Goal: Transaction & Acquisition: Book appointment/travel/reservation

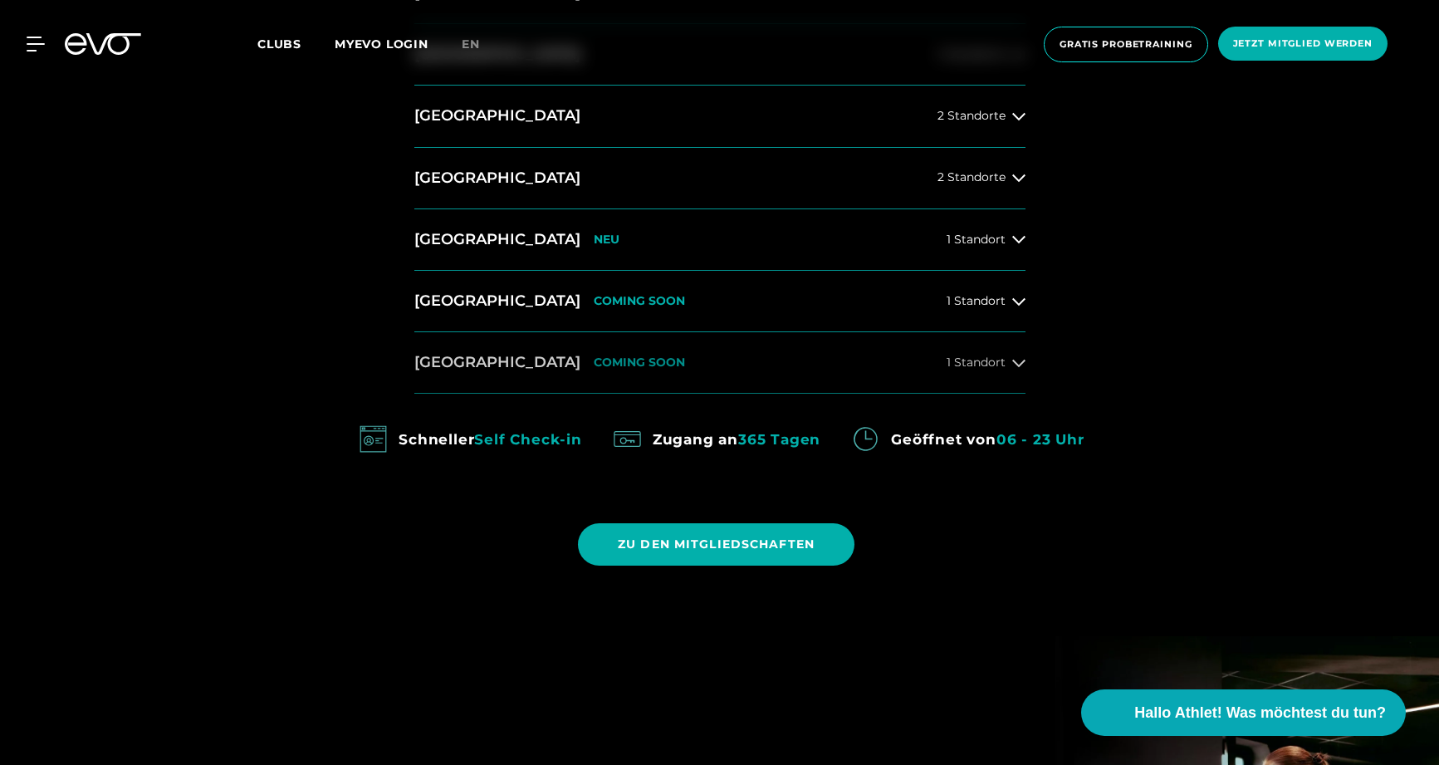
scroll to position [475, 0]
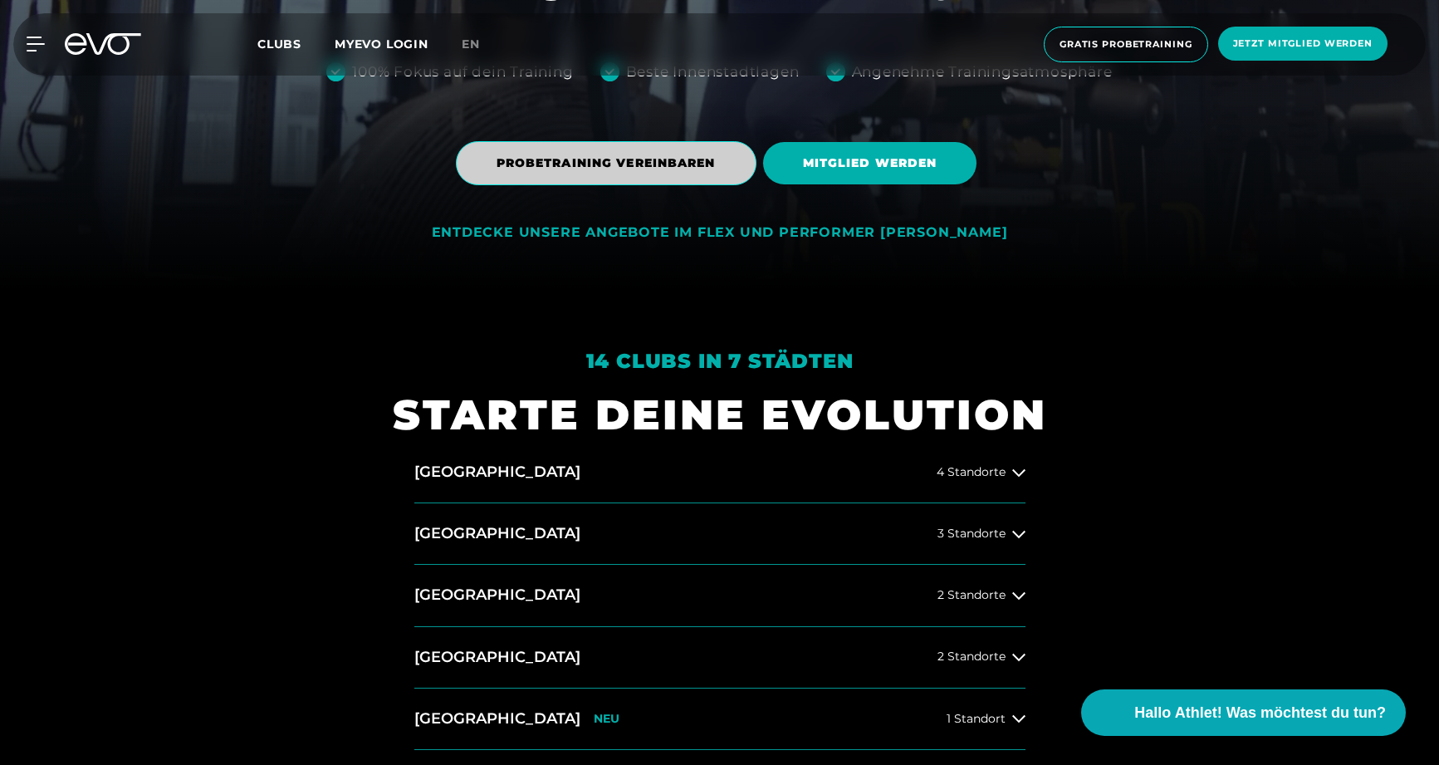
click at [636, 164] on span "PROBETRAINING VEREINBAREN" at bounding box center [606, 162] width 219 height 17
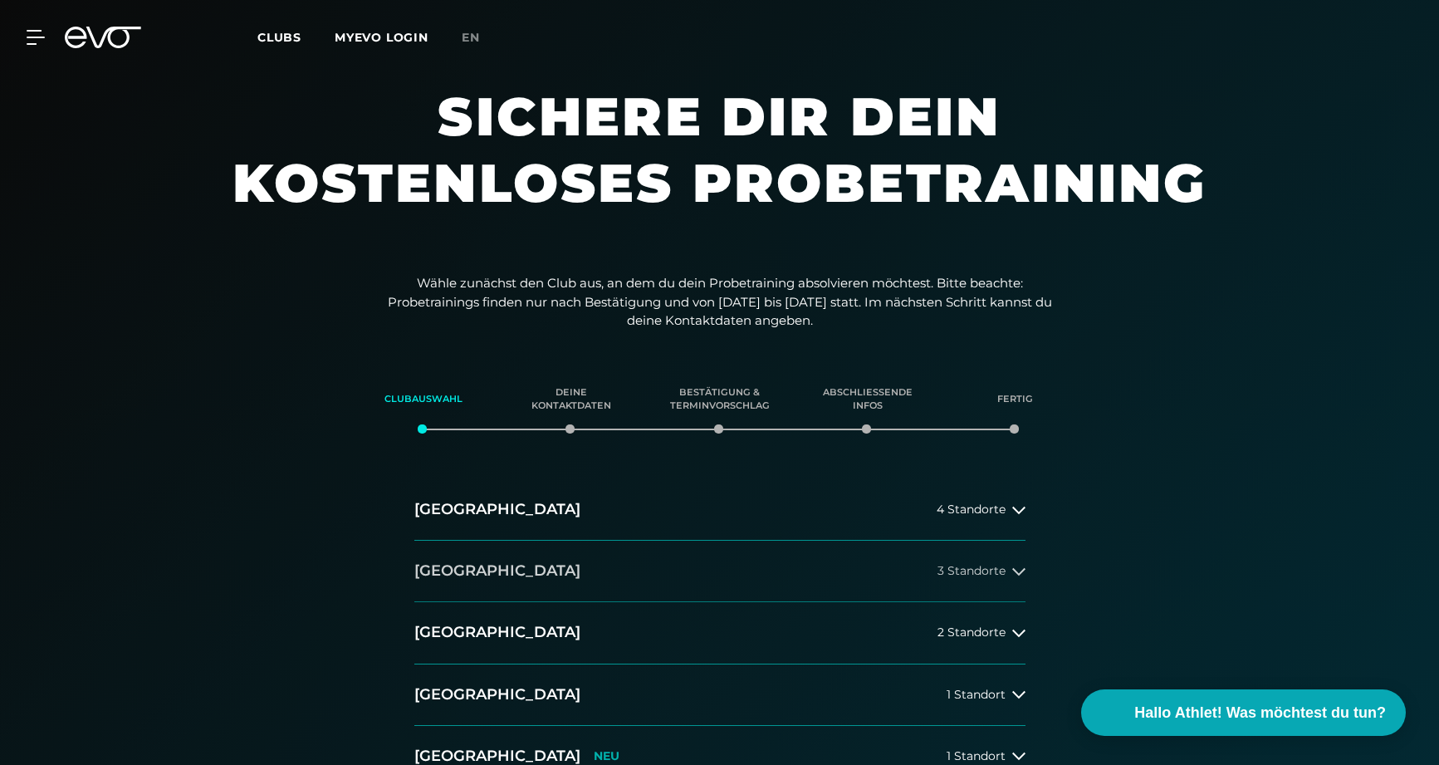
click at [976, 569] on span "3 Standorte" at bounding box center [971, 571] width 68 height 12
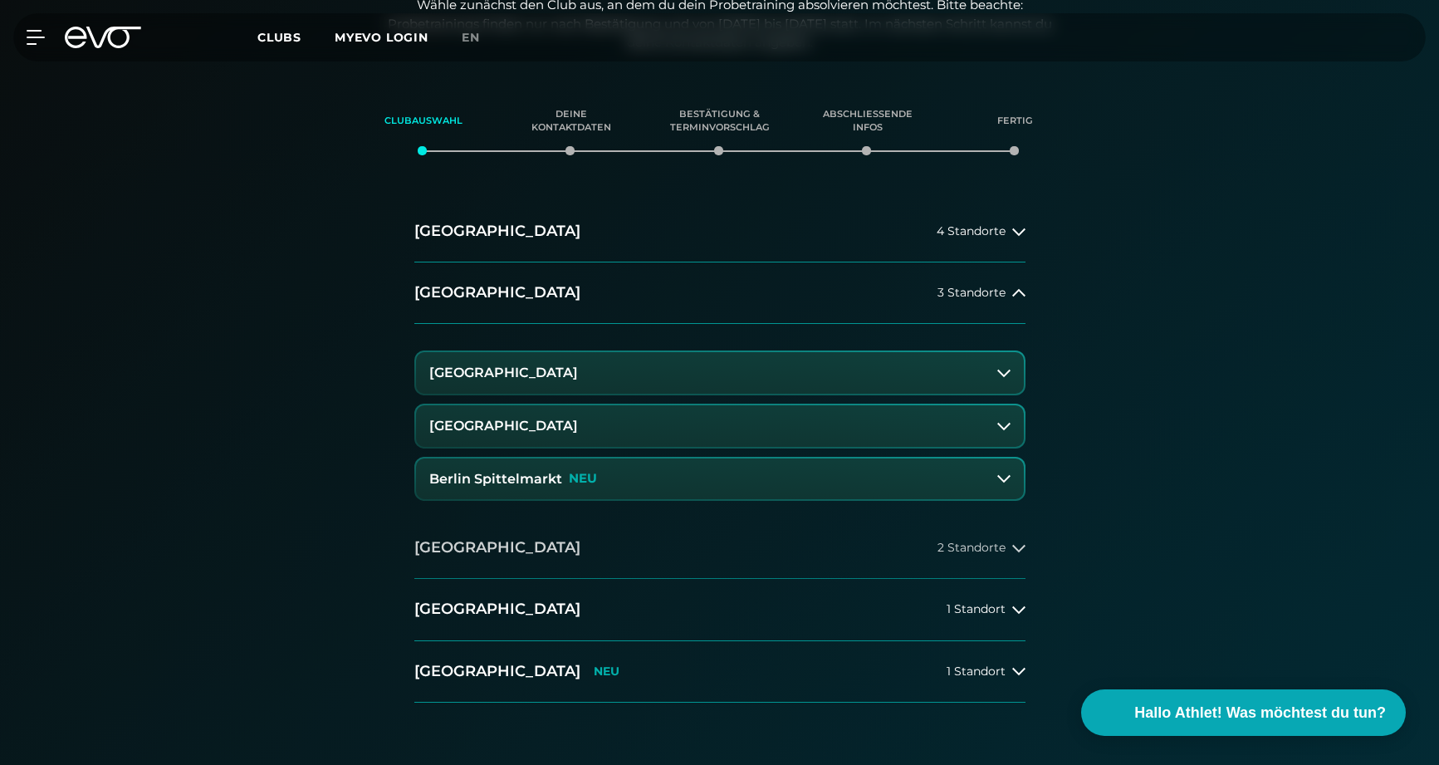
scroll to position [304, 0]
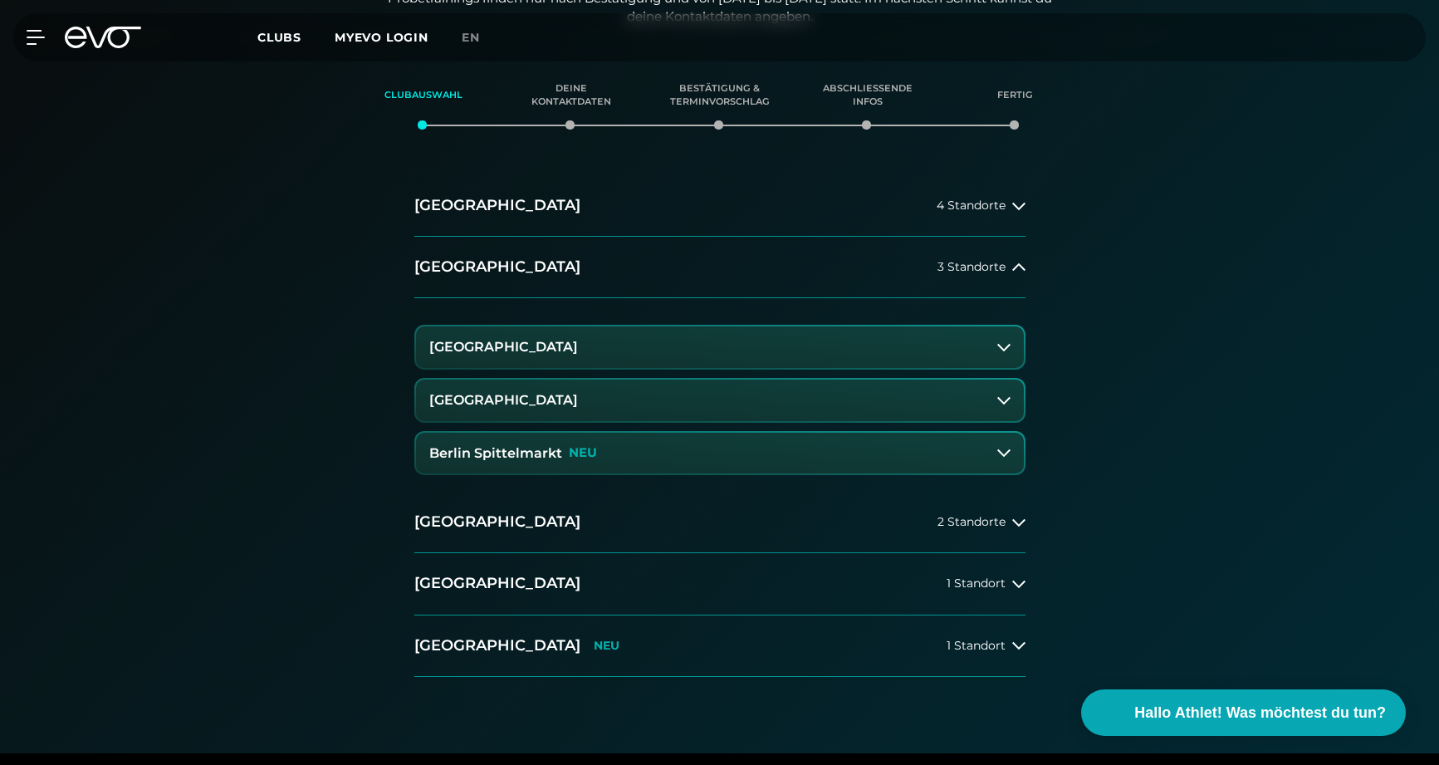
click at [582, 354] on button "[GEOGRAPHIC_DATA]" at bounding box center [720, 347] width 608 height 42
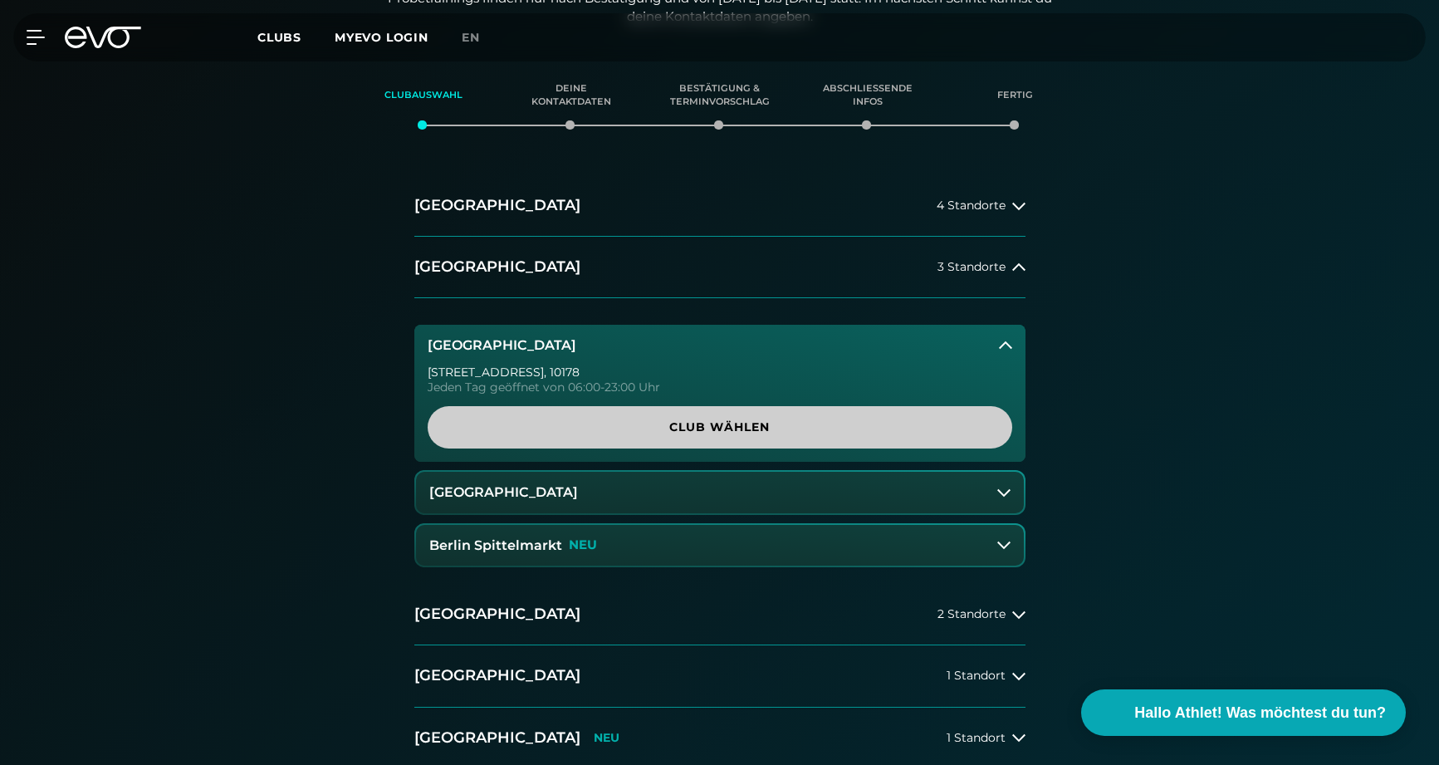
click at [614, 428] on span "Club wählen" at bounding box center [719, 426] width 505 height 17
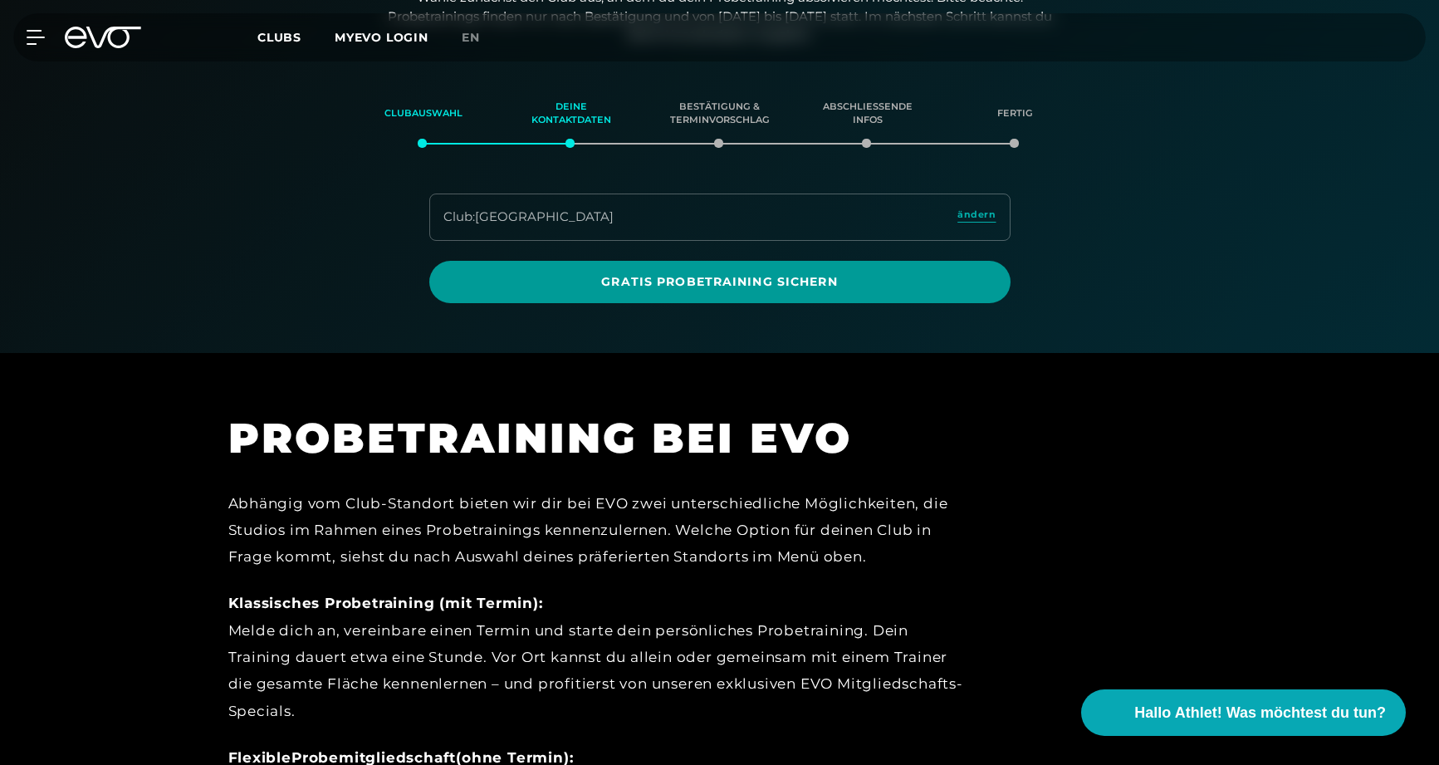
scroll to position [285, 0]
click at [635, 286] on span "Gratis Probetraining sichern" at bounding box center [720, 282] width 502 height 17
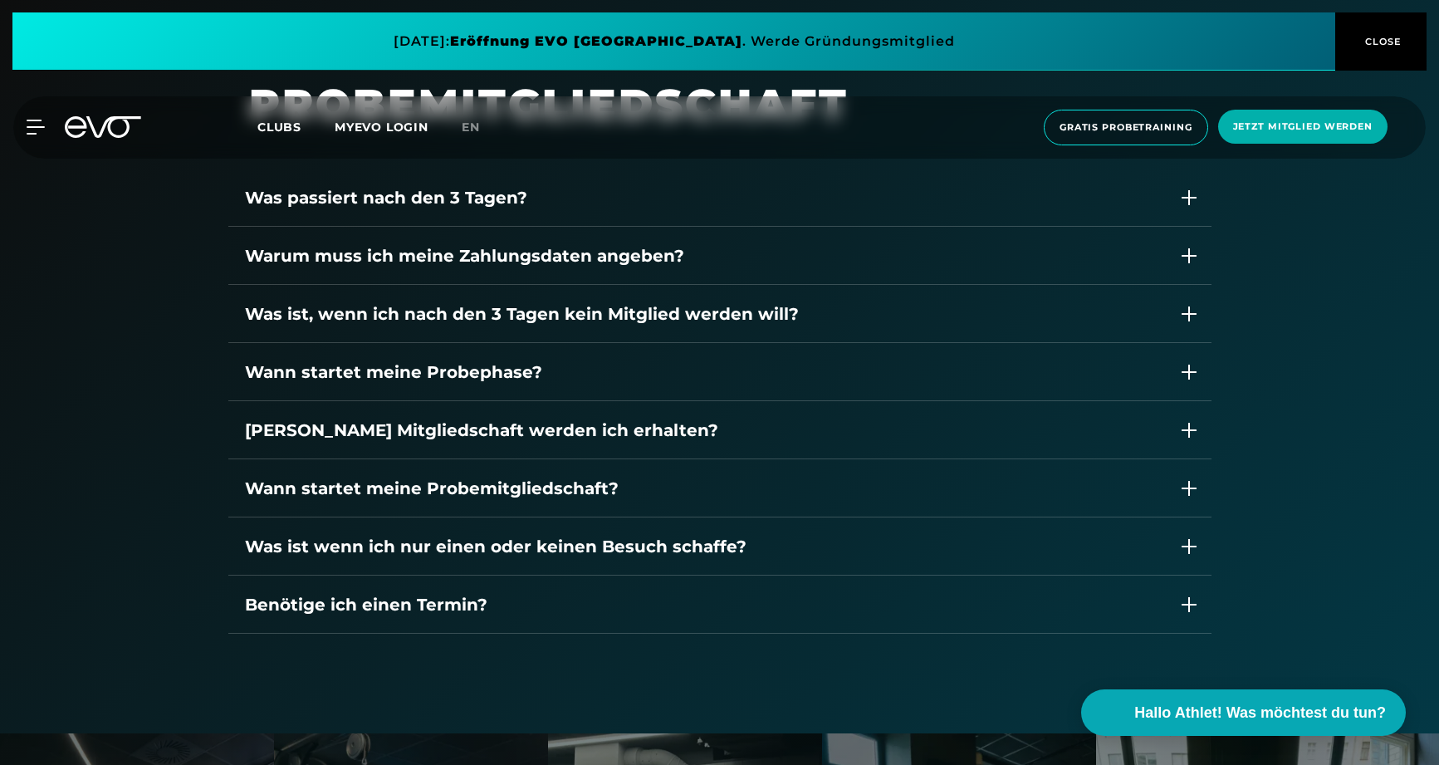
scroll to position [2355, 0]
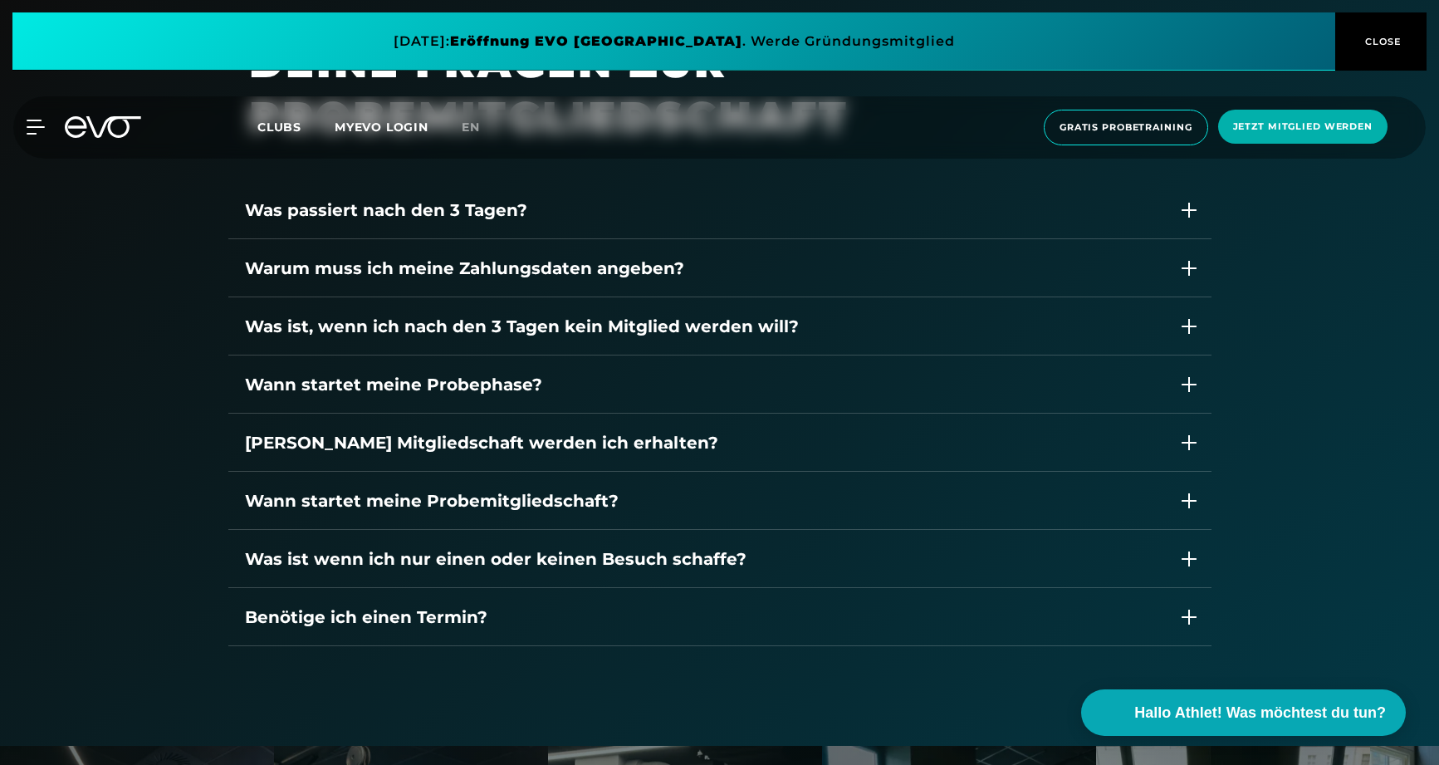
click at [427, 218] on div "Was passiert nach den 3 Tagen?" at bounding box center [704, 210] width 918 height 25
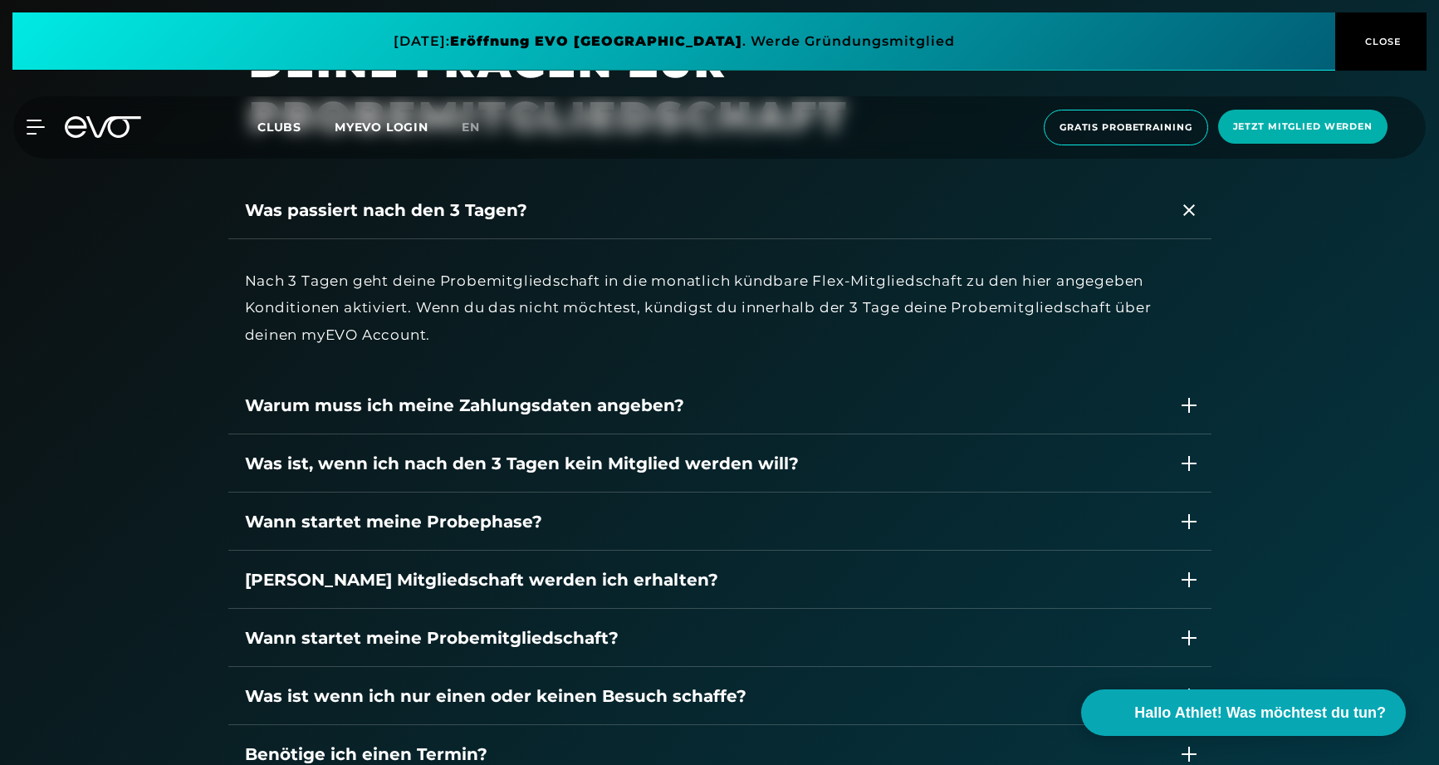
click at [428, 218] on div "Was passiert nach den 3 Tagen?" at bounding box center [704, 210] width 918 height 25
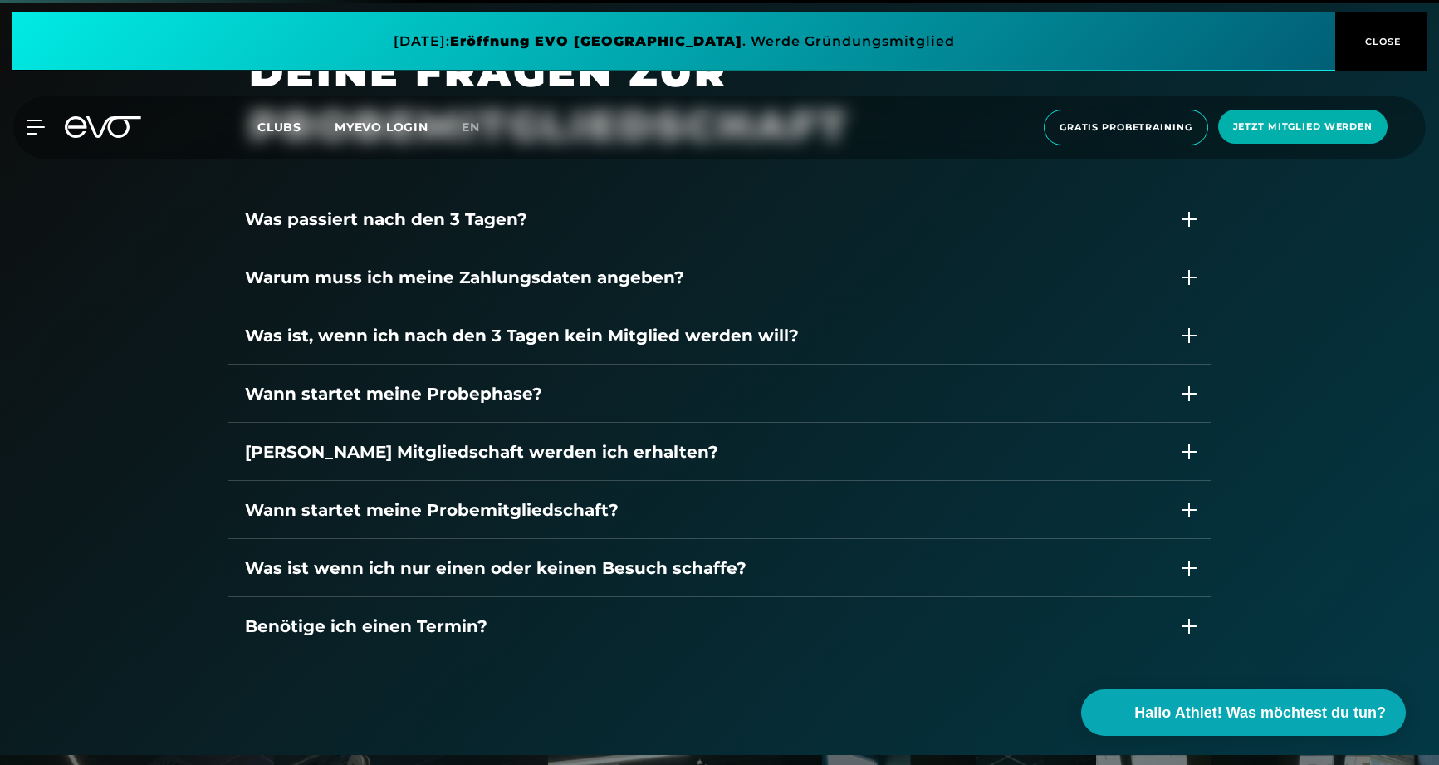
scroll to position [2344, 0]
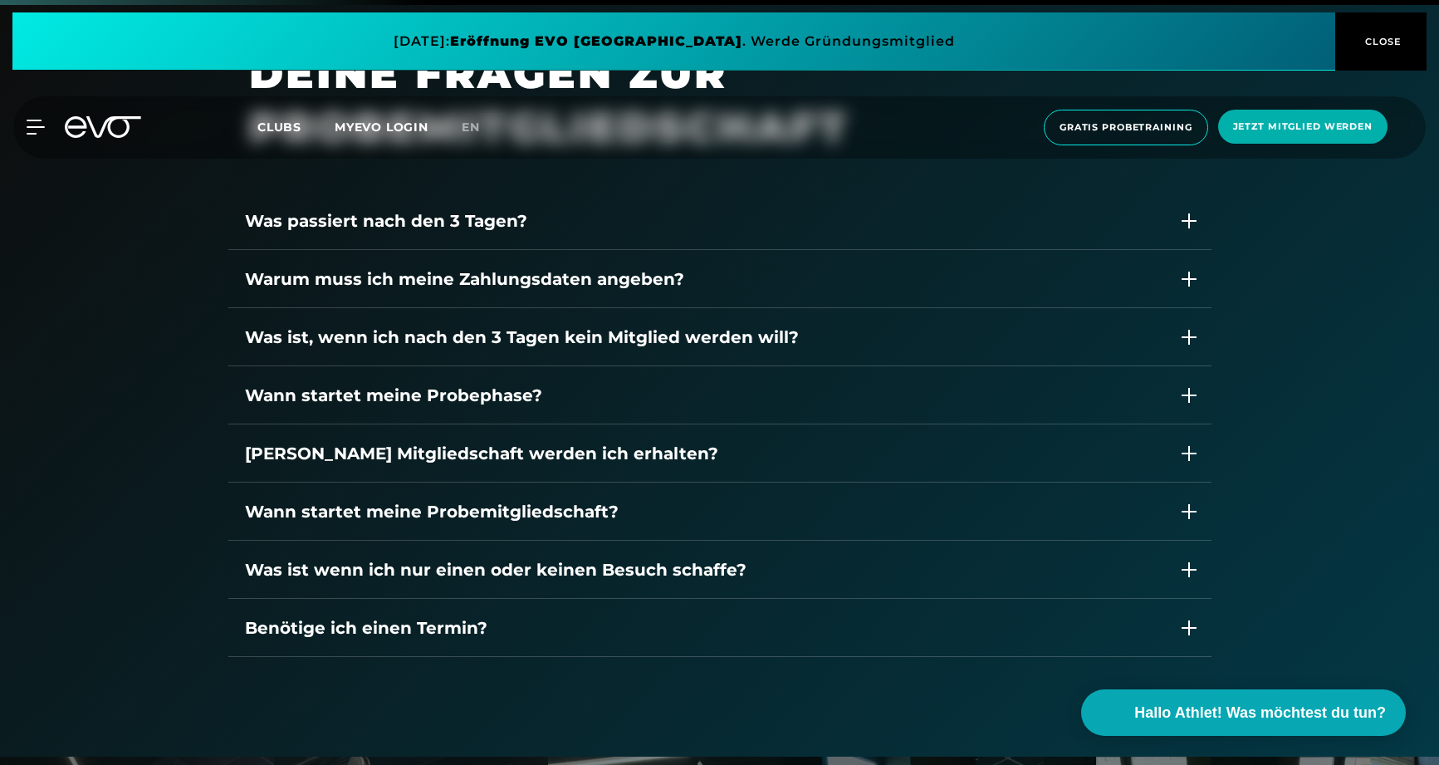
click at [485, 335] on div "Was ist, wenn ich nach den 3 Tagen kein Mitglied werden will?" at bounding box center [704, 337] width 918 height 25
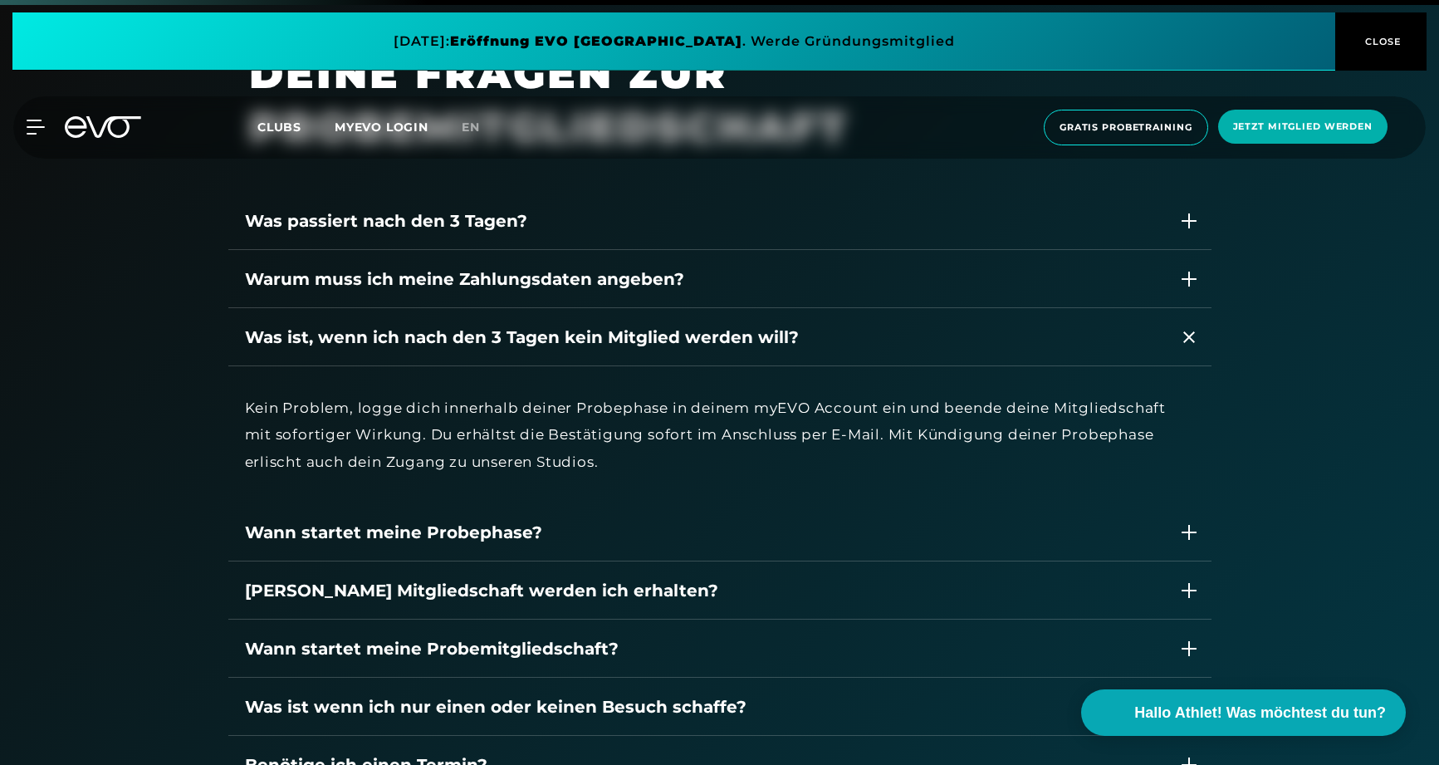
click at [483, 335] on div "Was ist, wenn ich nach den 3 Tagen kein Mitglied werden will?" at bounding box center [704, 337] width 918 height 25
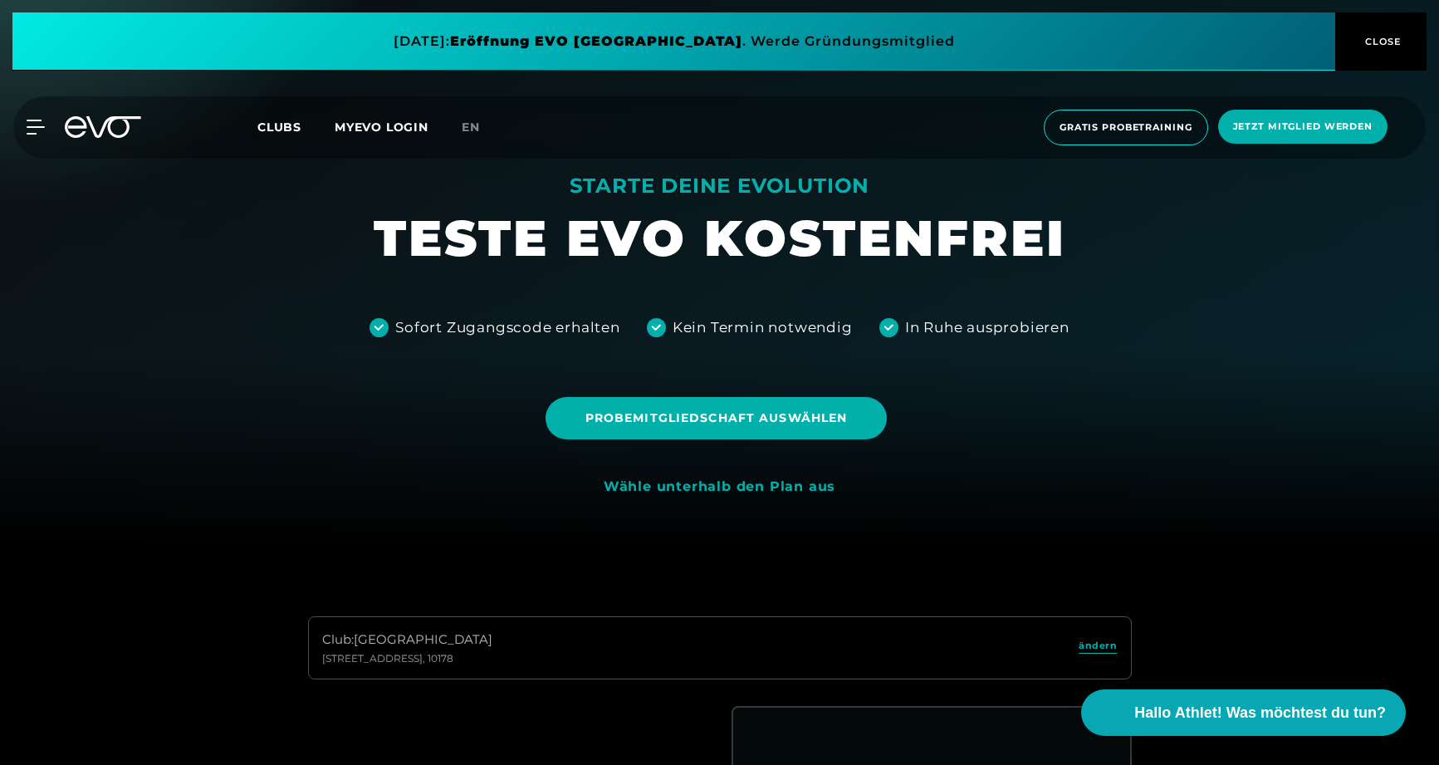
scroll to position [200, 0]
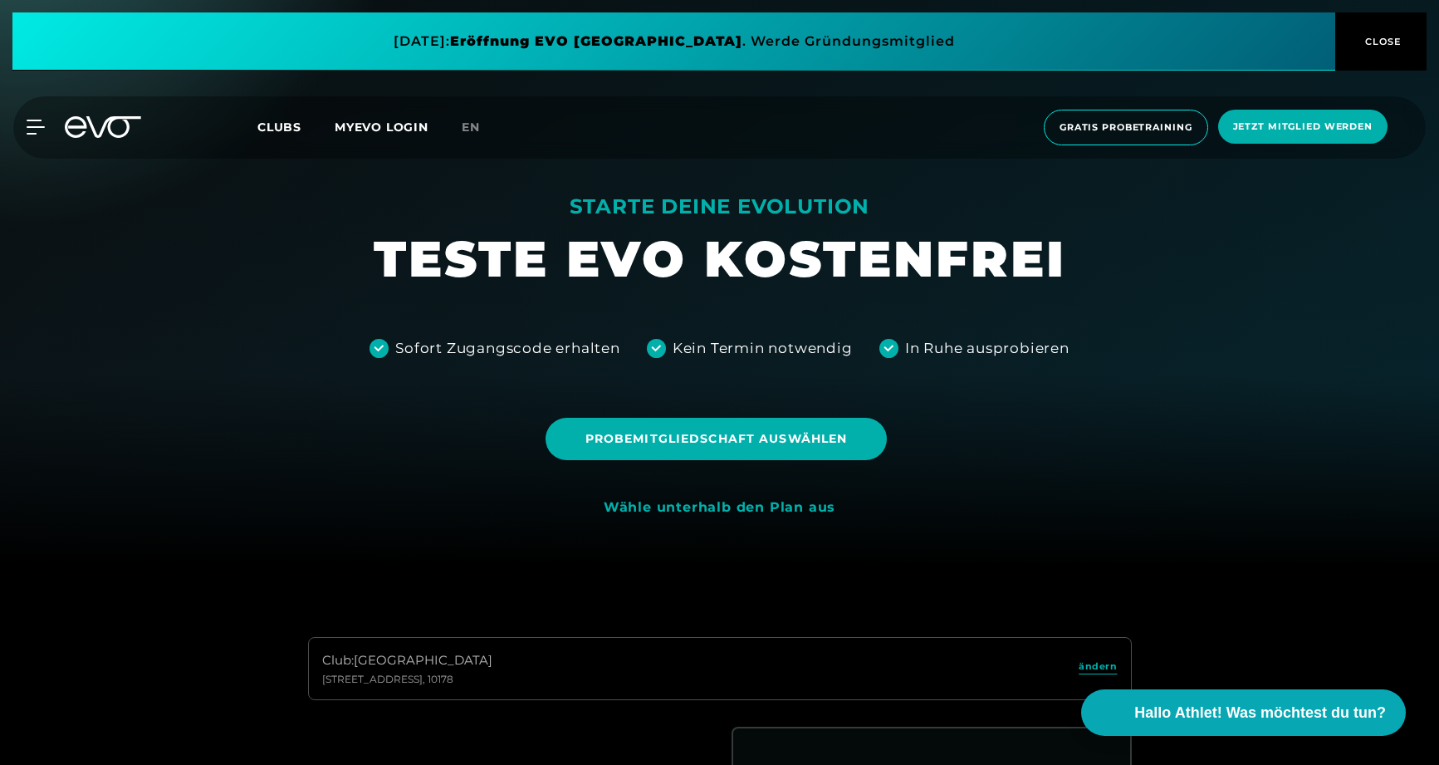
click at [41, 123] on icon at bounding box center [36, 127] width 18 height 15
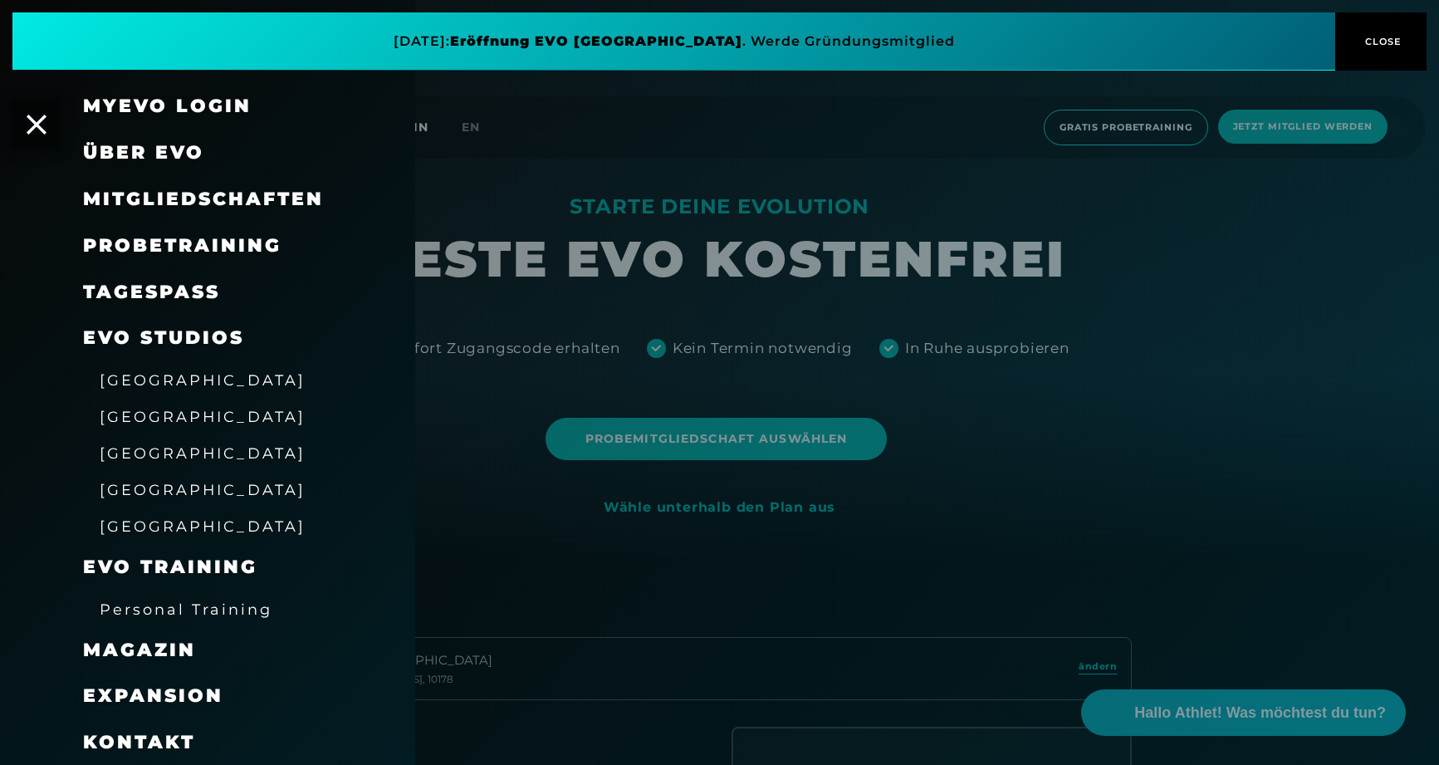
click at [428, 451] on div at bounding box center [719, 382] width 1439 height 765
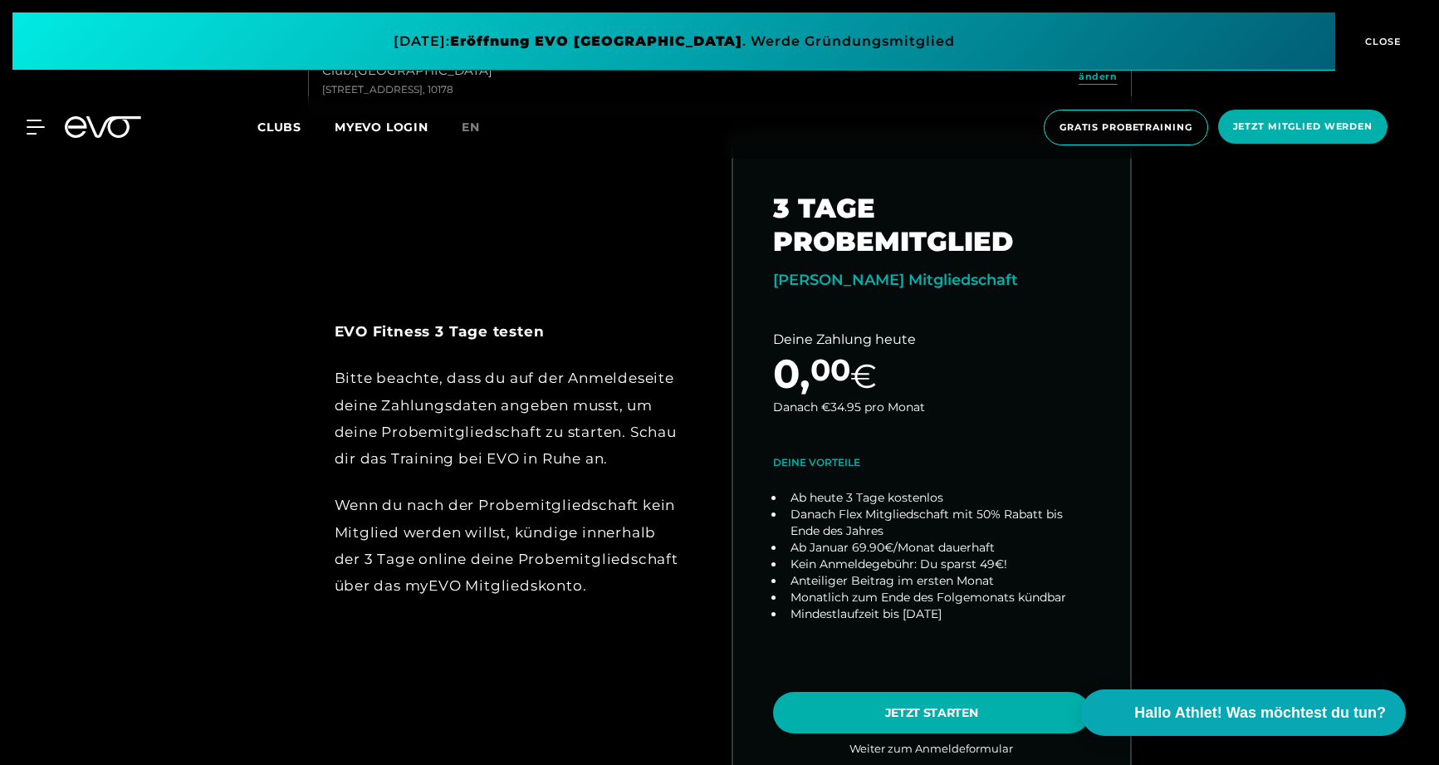
scroll to position [787, 0]
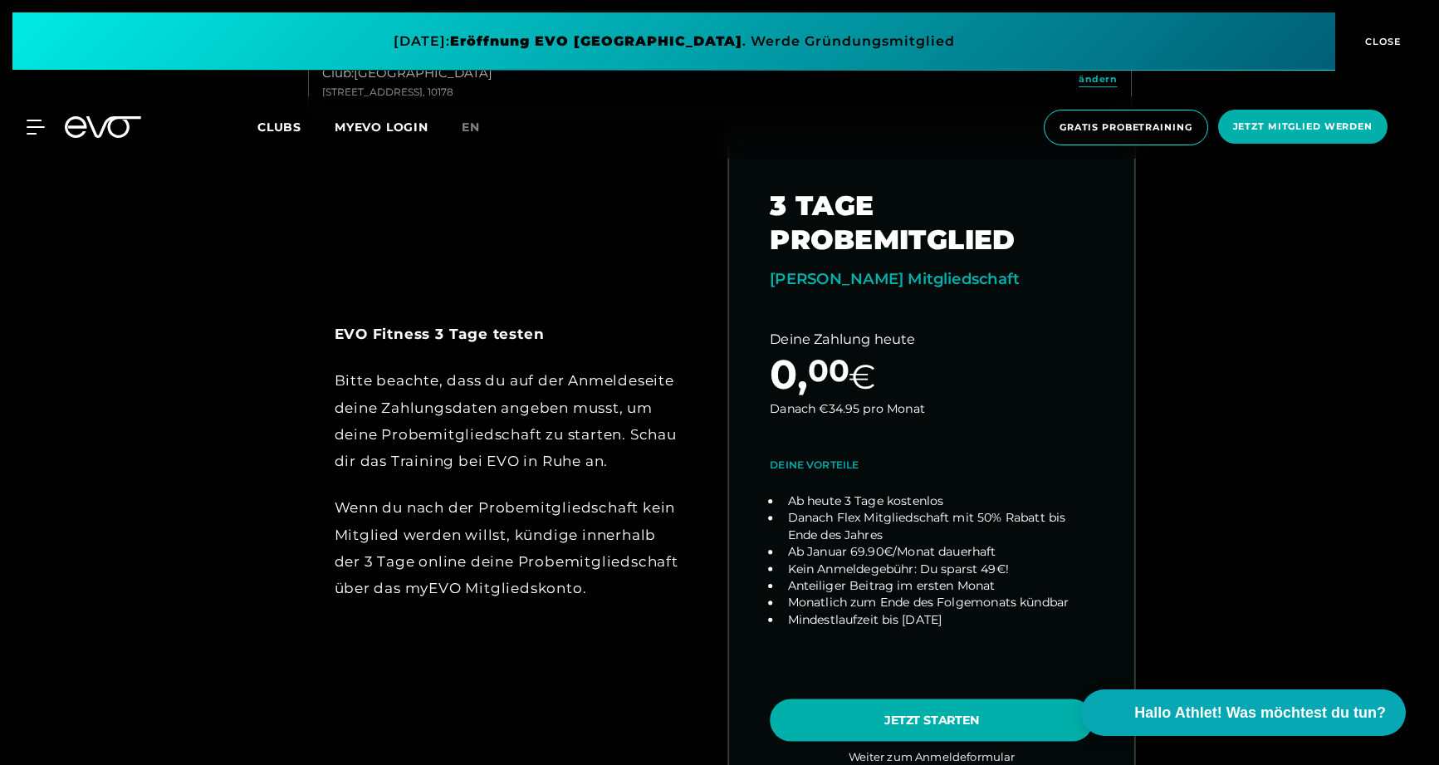
click at [860, 728] on link "choose plan" at bounding box center [931, 461] width 405 height 653
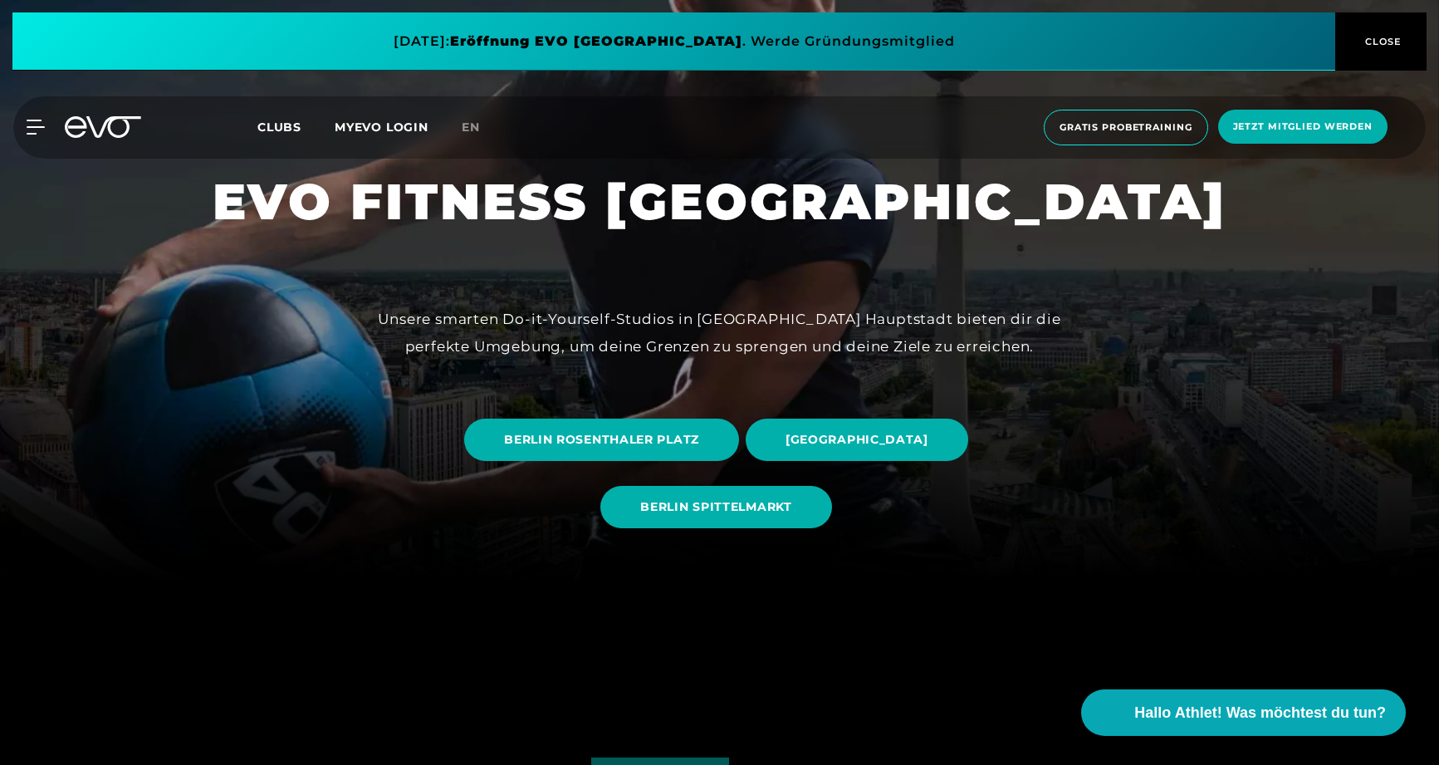
scroll to position [184, 0]
click at [797, 438] on span "[GEOGRAPHIC_DATA]" at bounding box center [856, 438] width 143 height 17
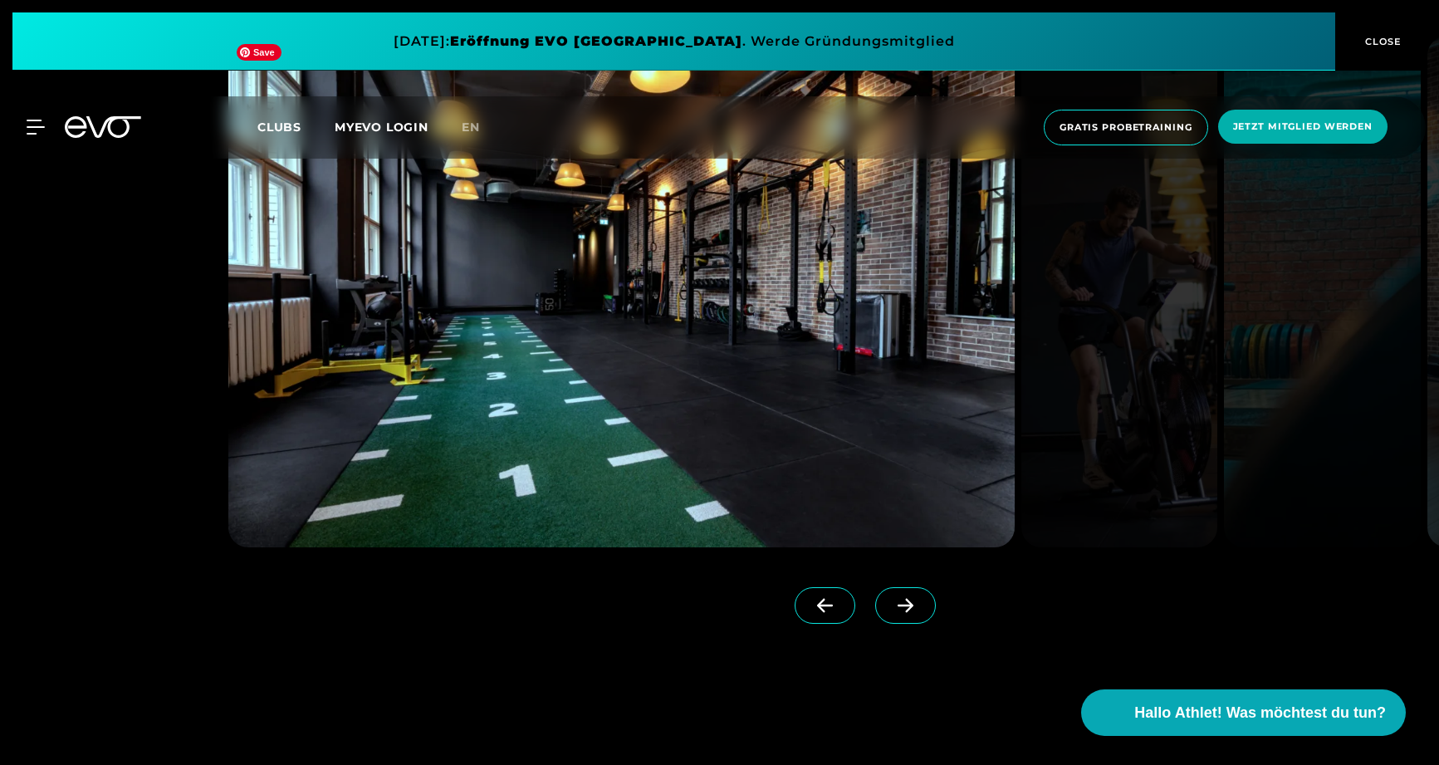
scroll to position [1700, 0]
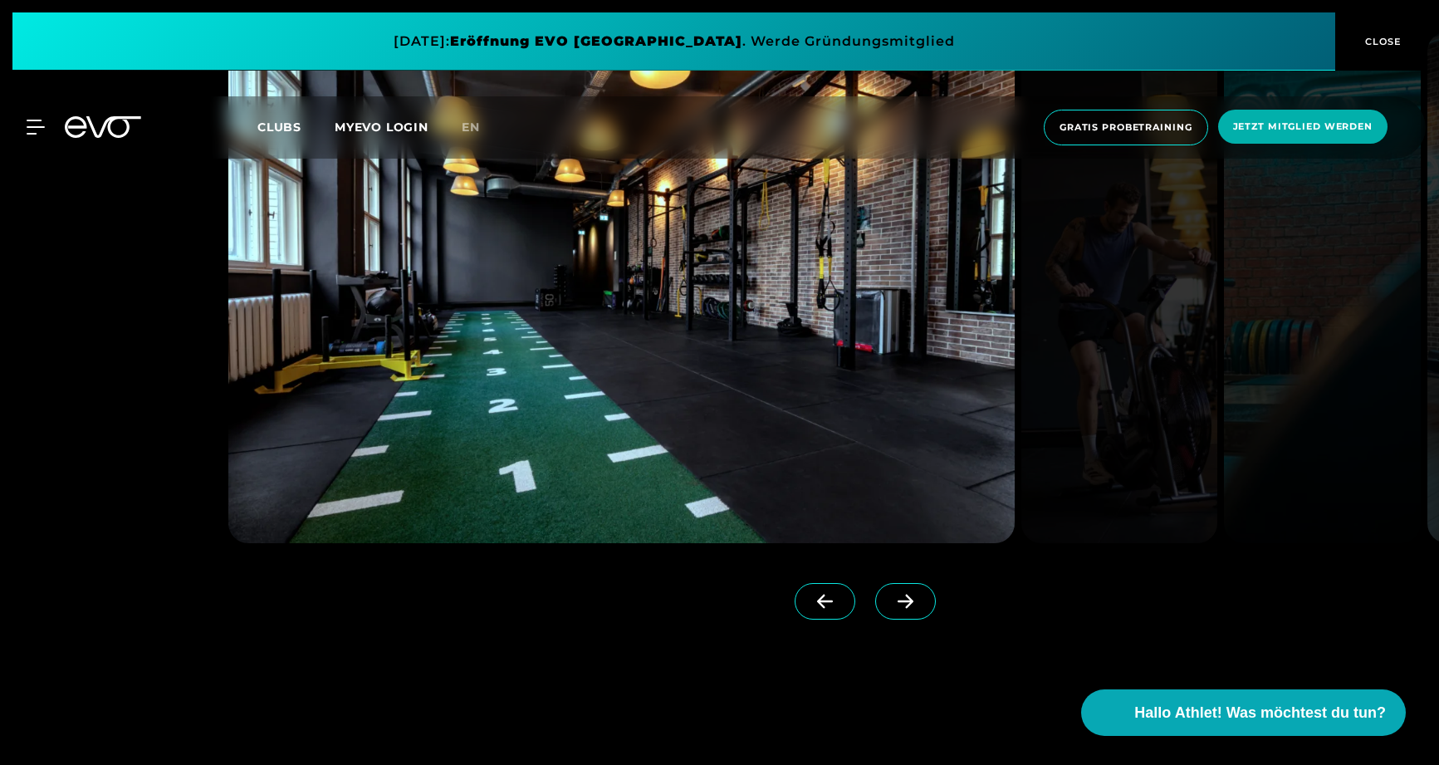
click at [875, 604] on span at bounding box center [905, 601] width 61 height 37
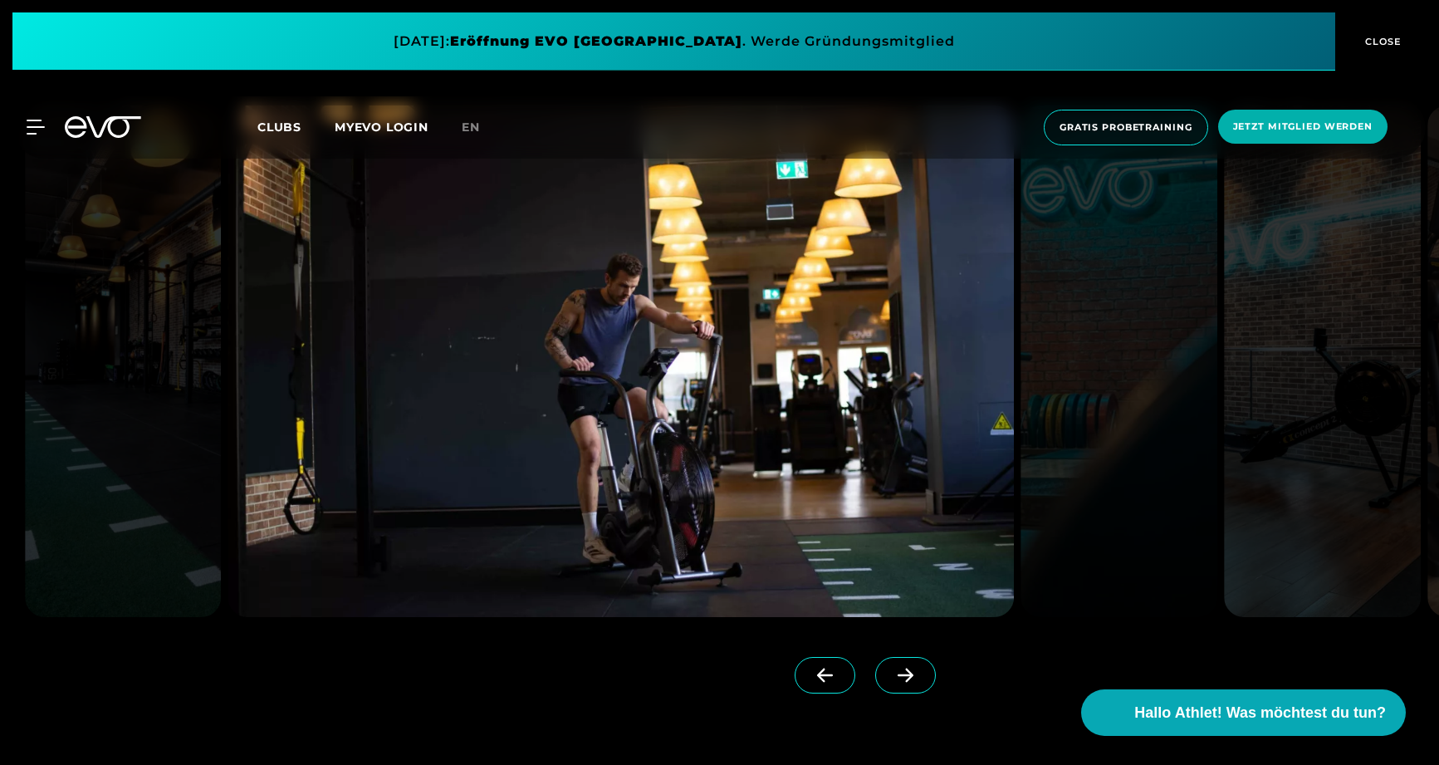
scroll to position [1616, 0]
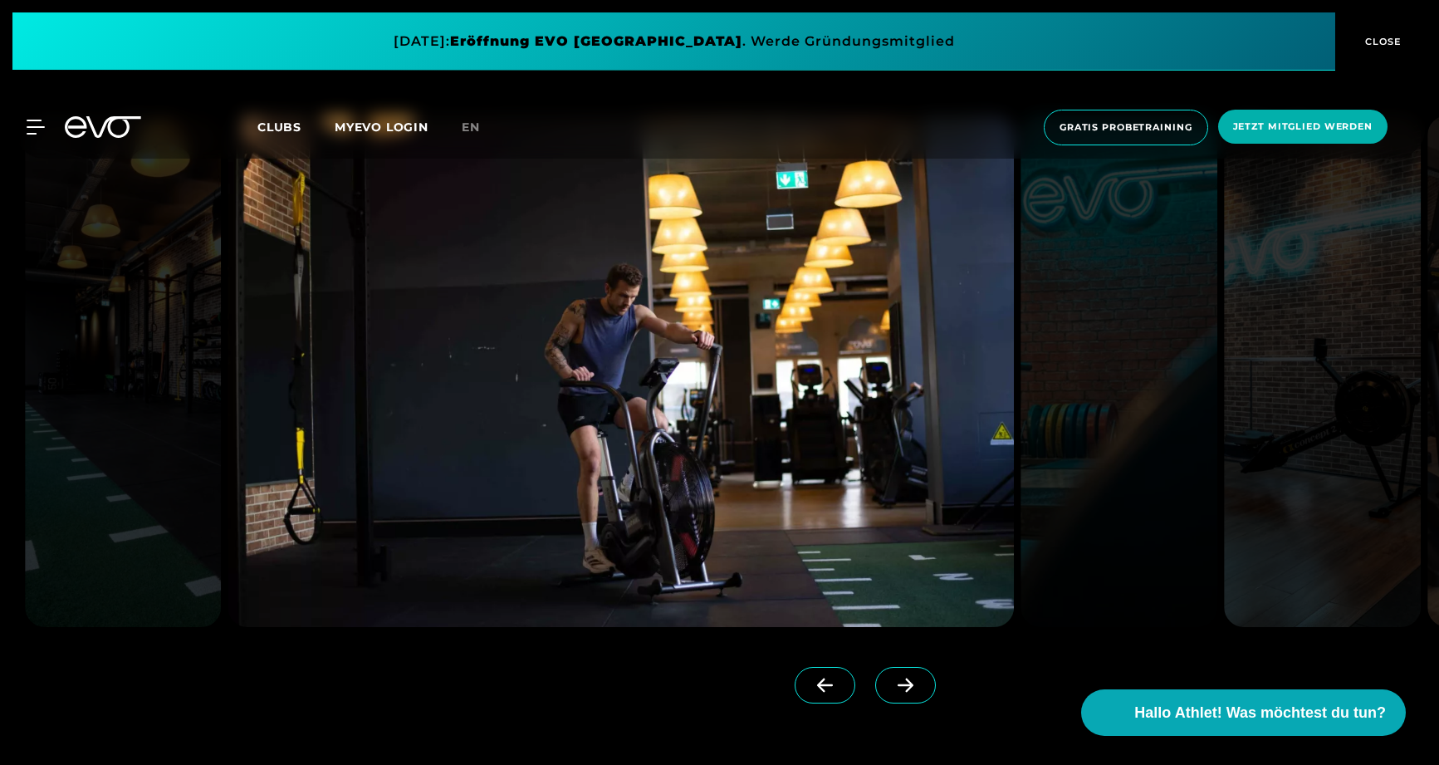
click at [904, 692] on span at bounding box center [905, 685] width 61 height 37
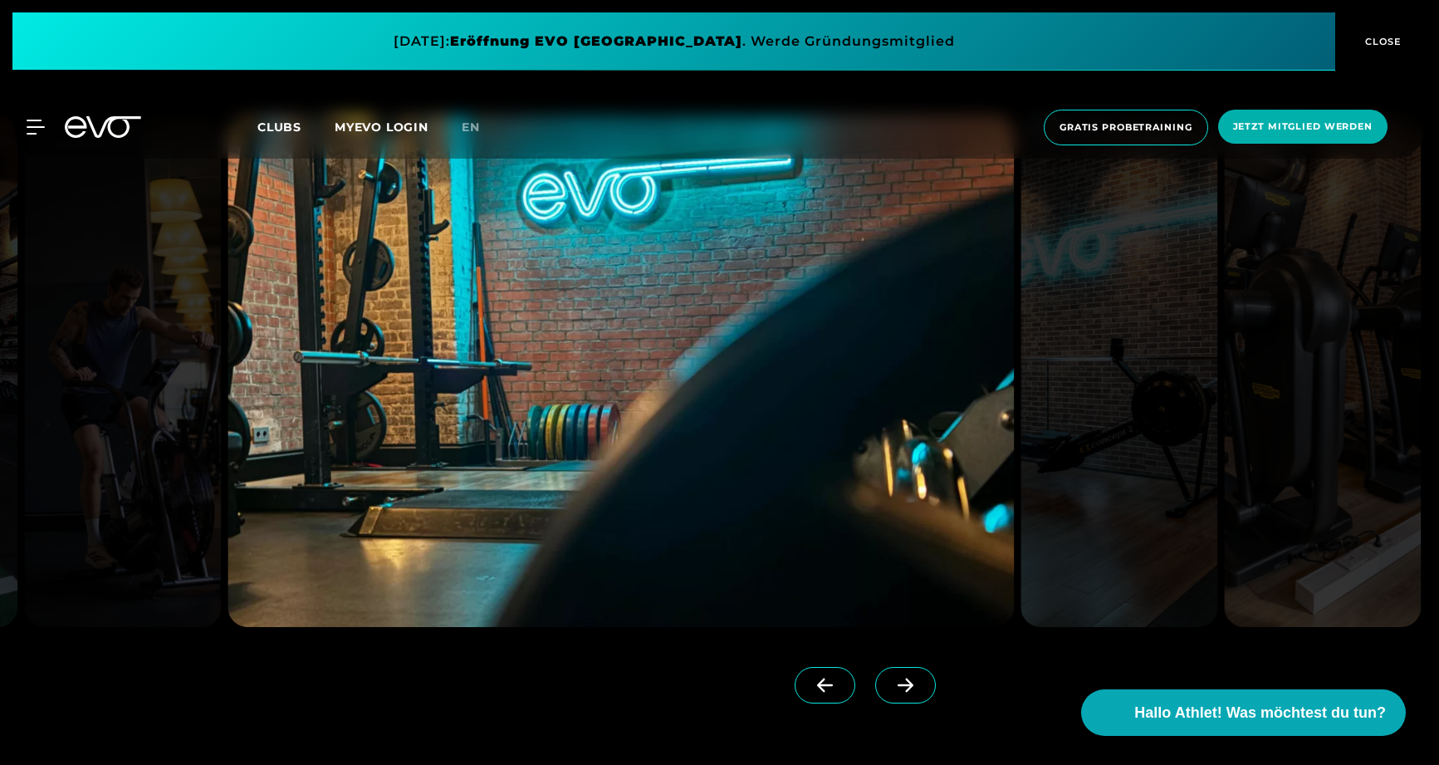
click at [894, 688] on span at bounding box center [905, 685] width 61 height 37
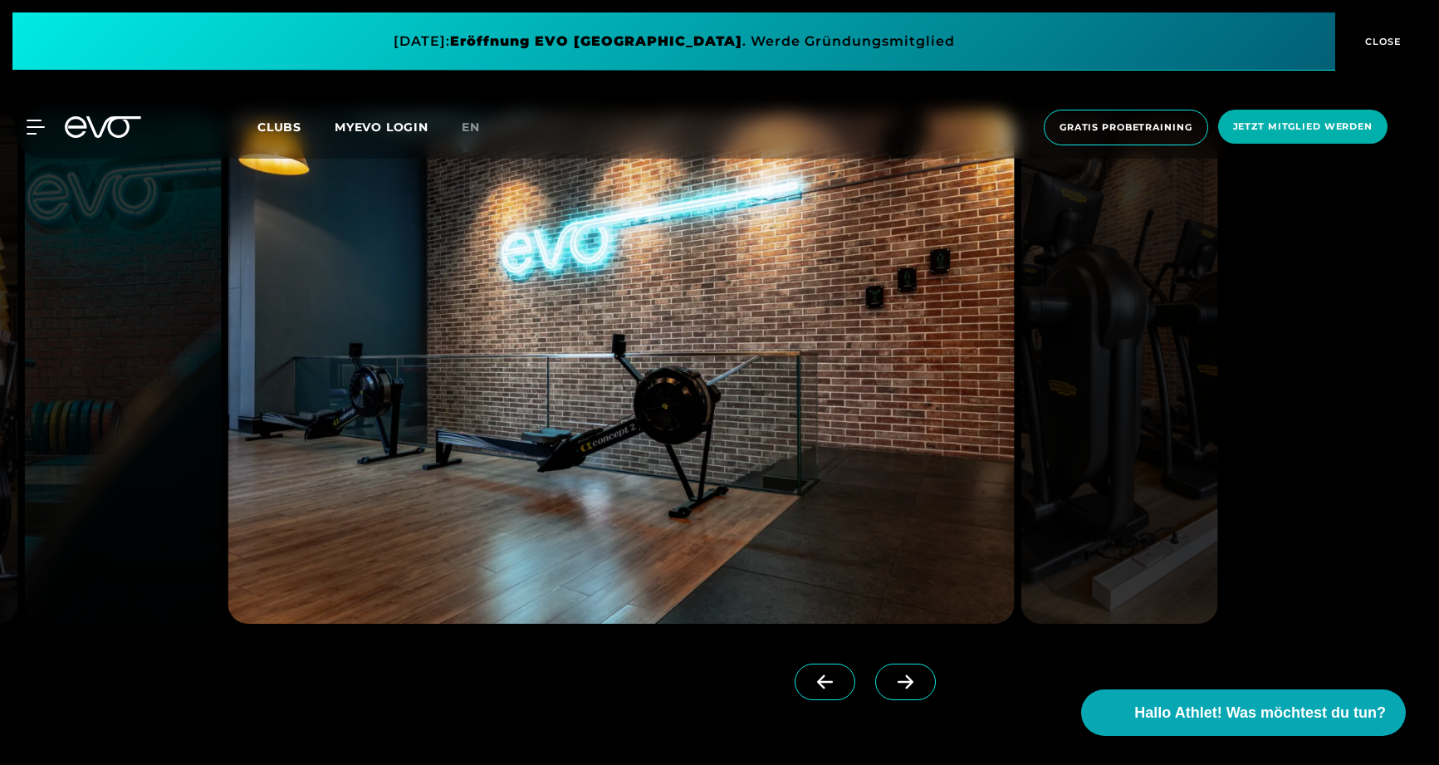
click at [888, 689] on span at bounding box center [905, 681] width 61 height 37
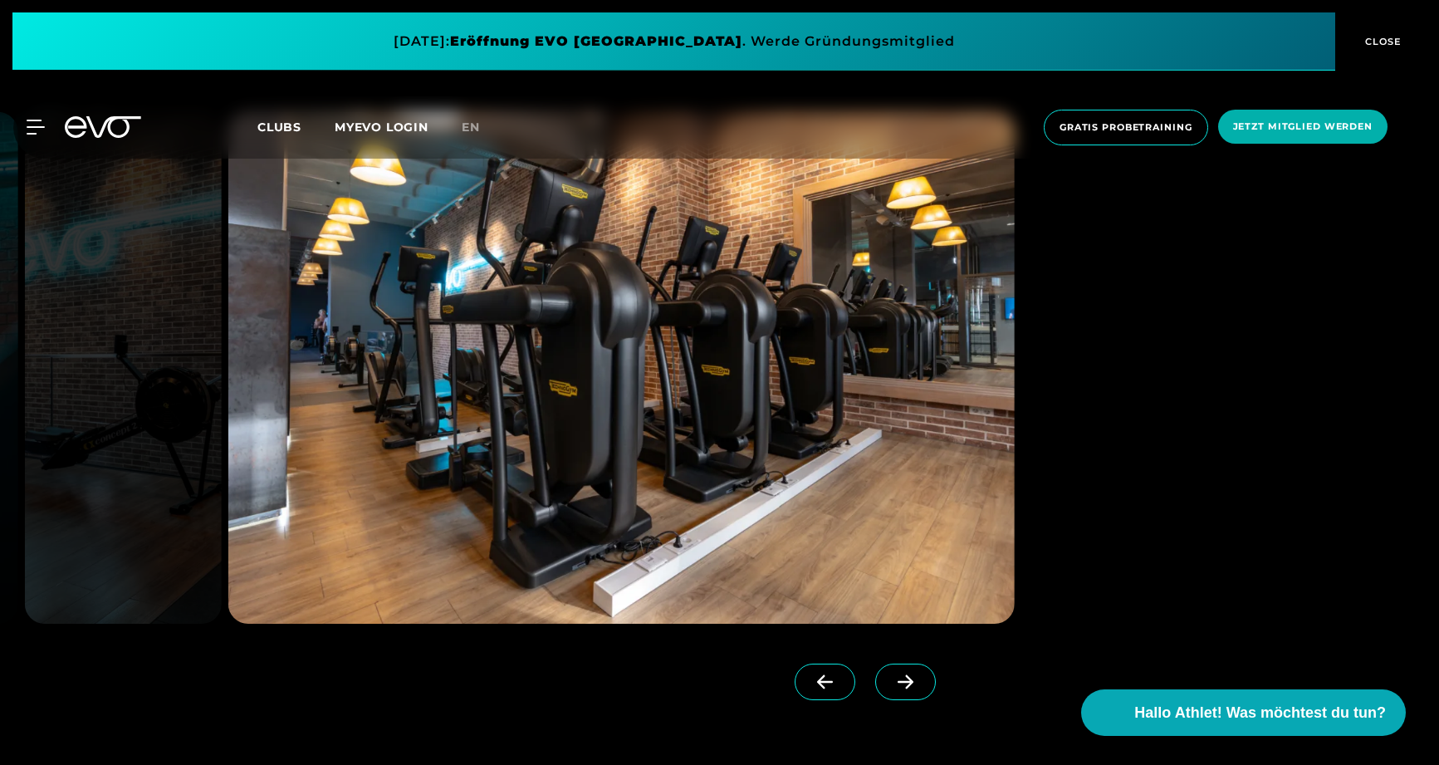
click at [889, 689] on span at bounding box center [905, 681] width 61 height 37
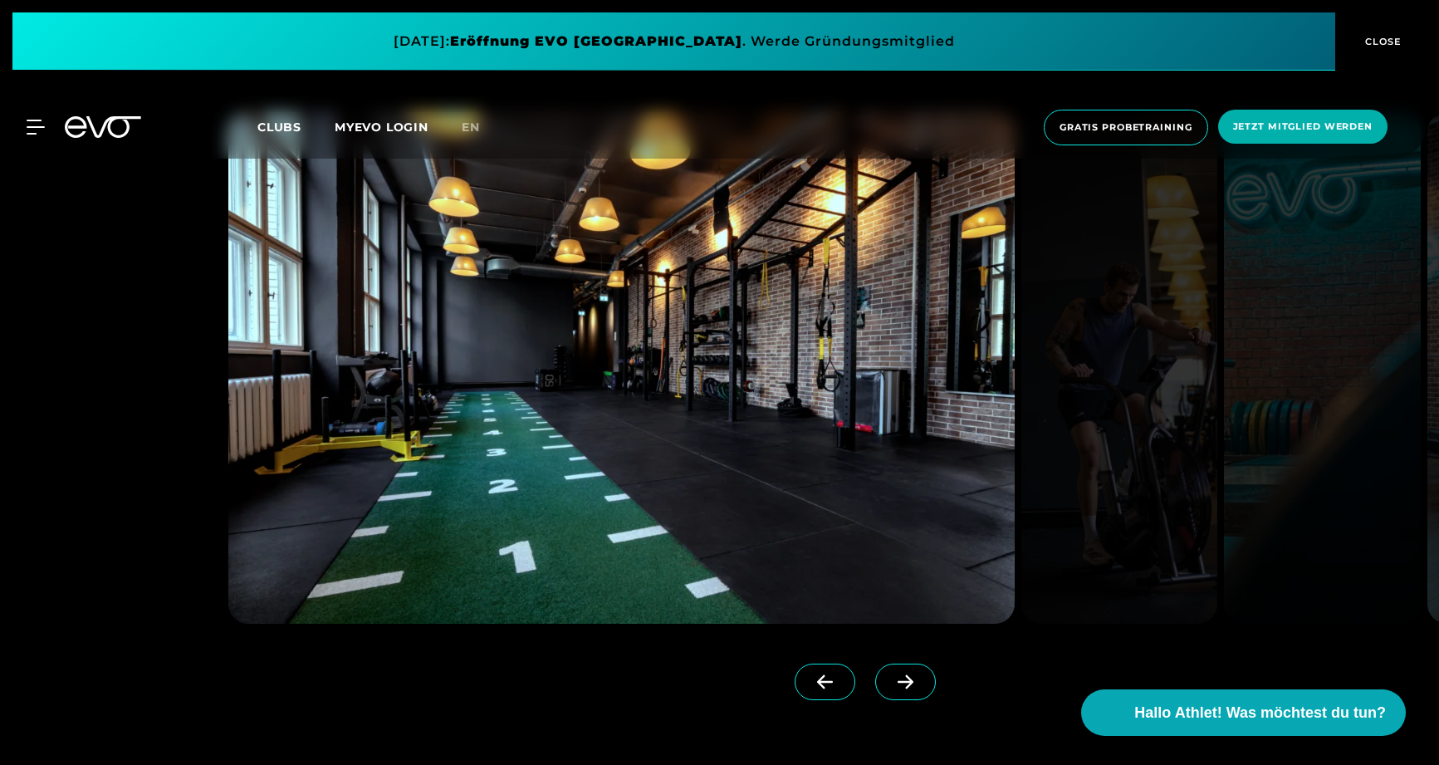
click at [889, 689] on span at bounding box center [905, 681] width 61 height 37
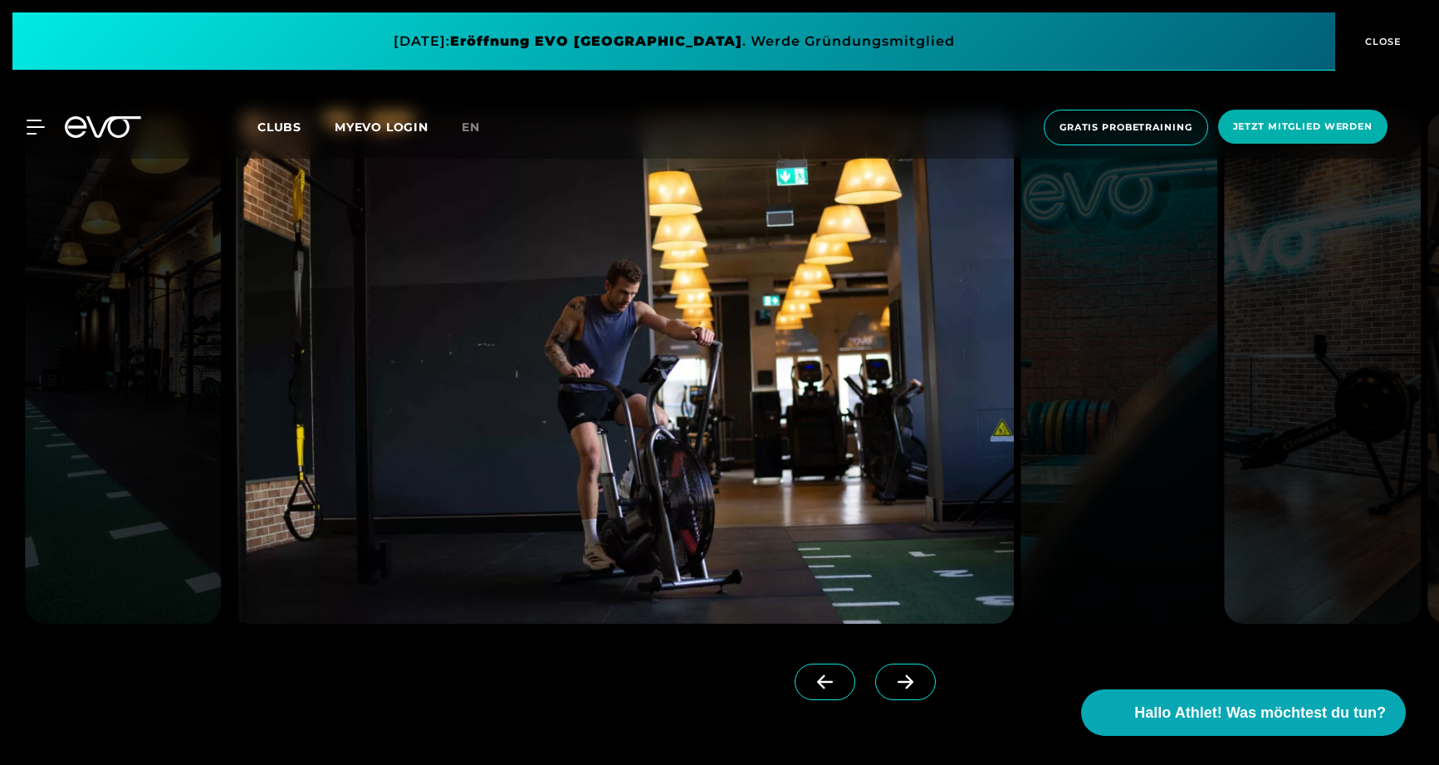
click at [888, 689] on span at bounding box center [905, 681] width 61 height 37
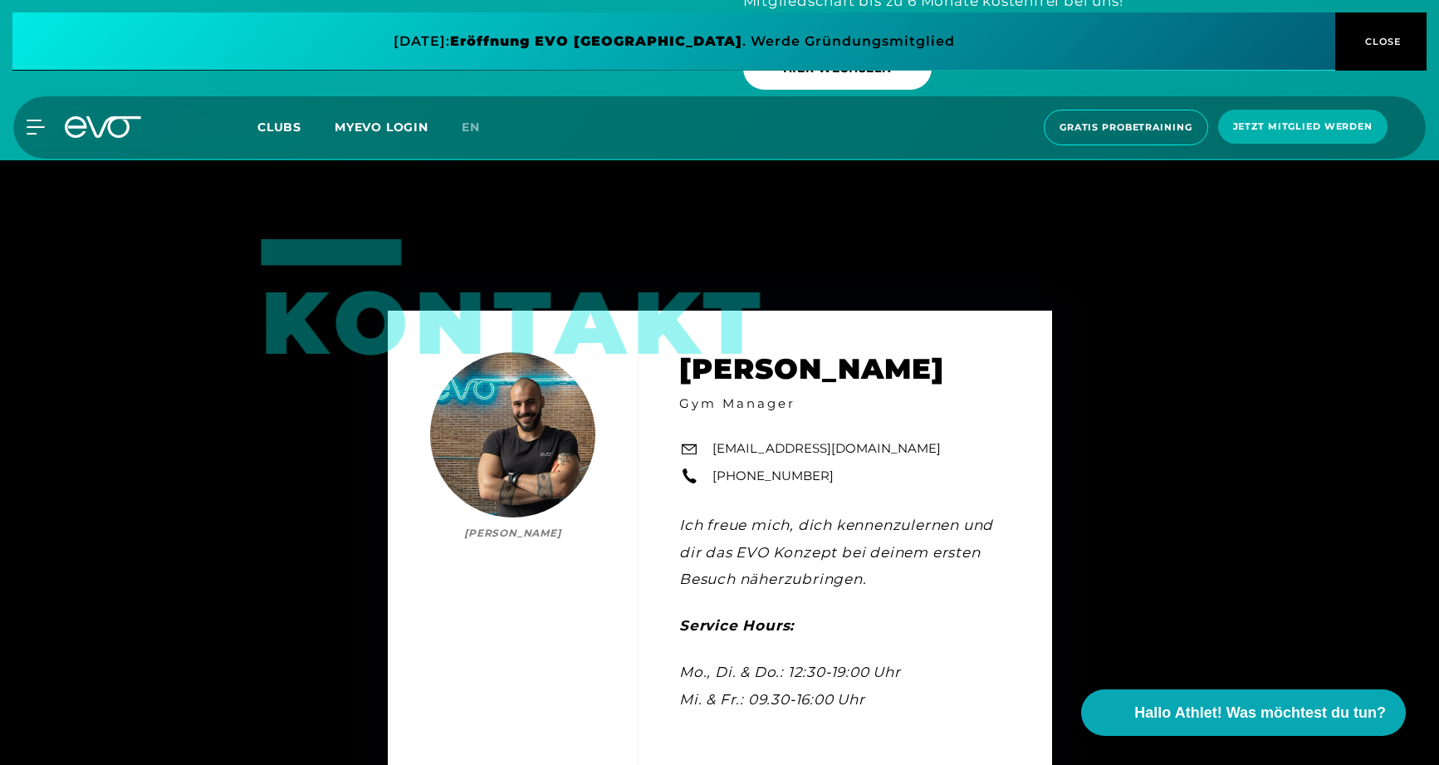
scroll to position [5254, 0]
